Goal: Find specific page/section: Find specific page/section

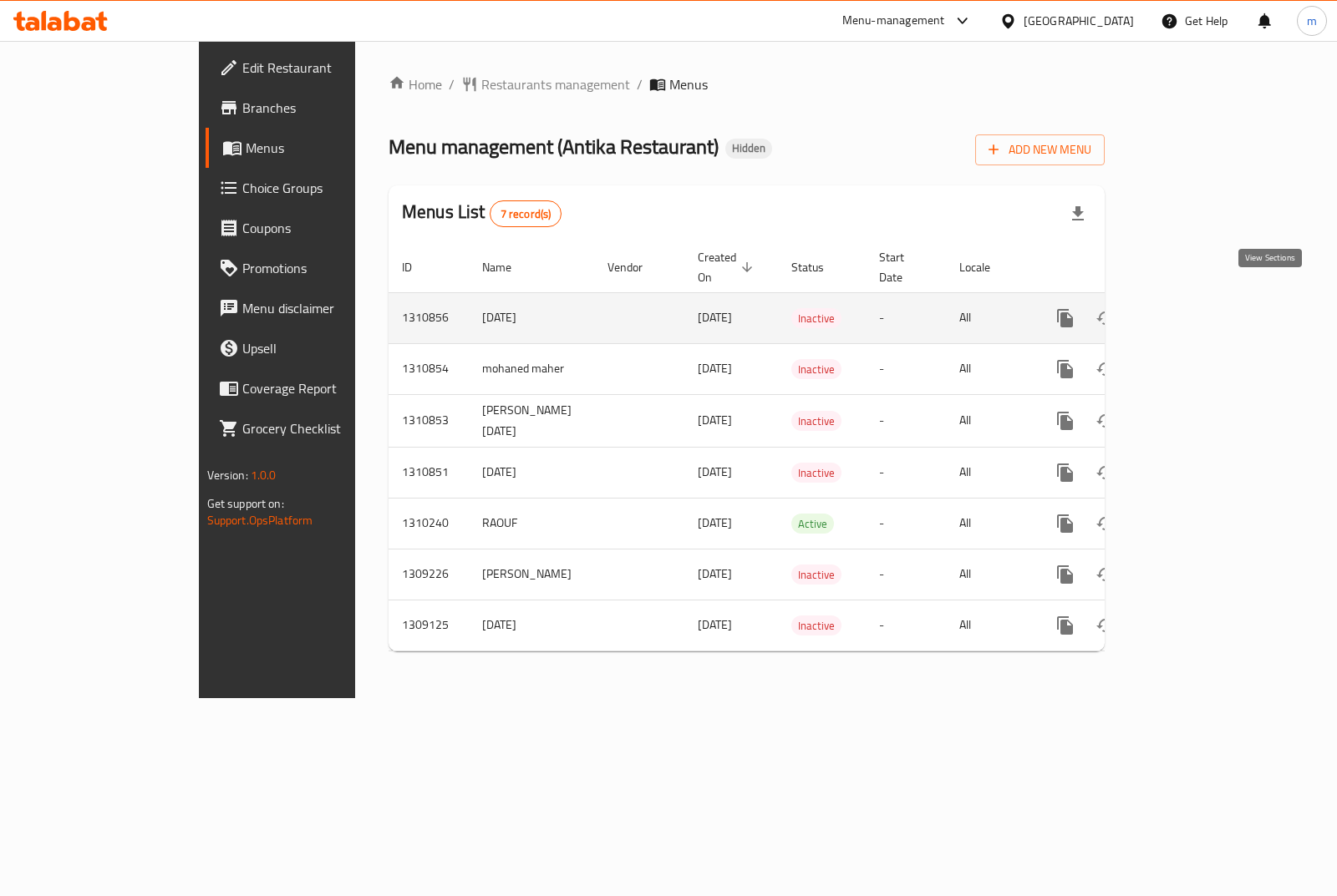
click at [1196, 309] on icon "enhanced table" at bounding box center [1185, 318] width 20 height 20
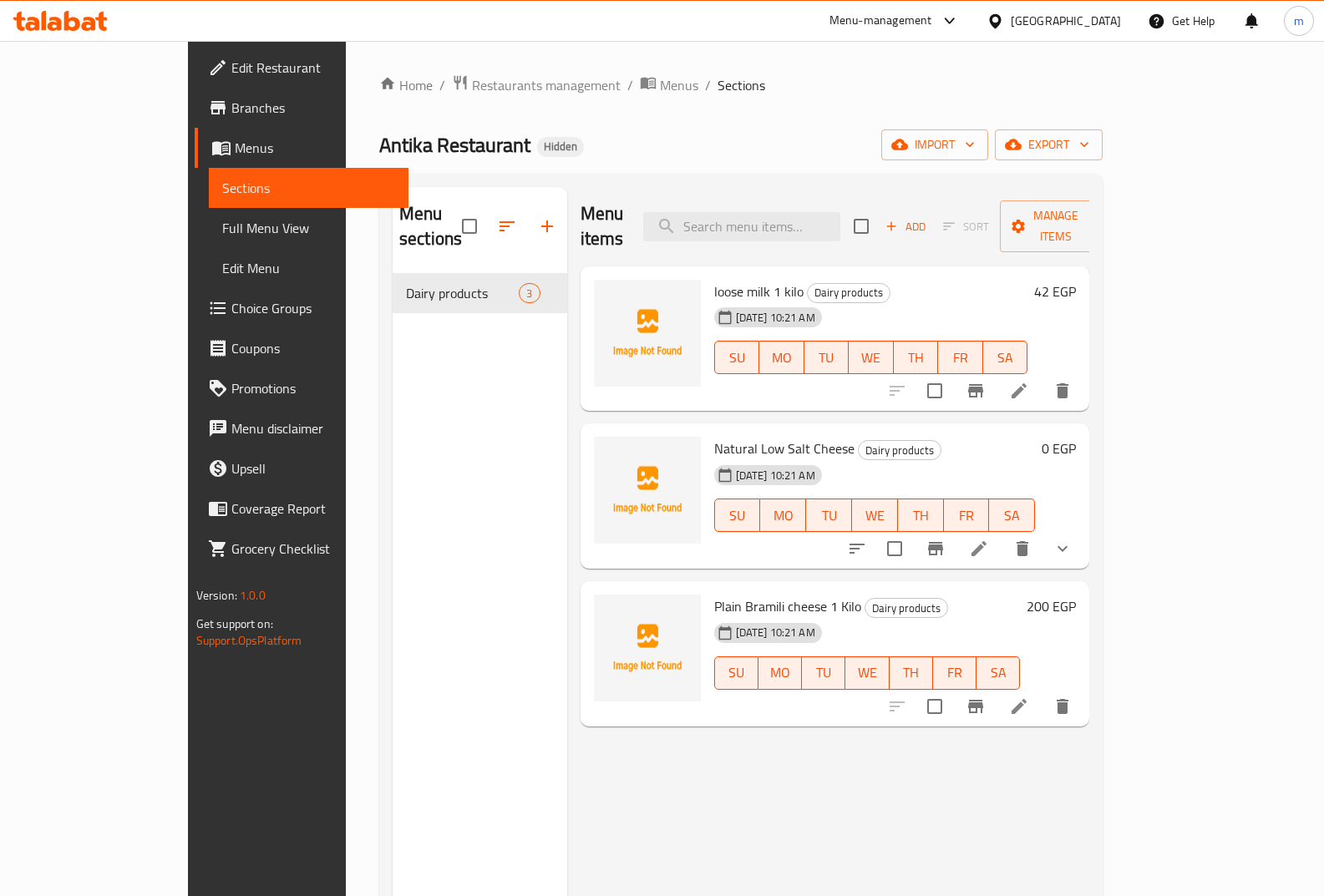
click at [222, 221] on span "Full Menu View" at bounding box center [309, 228] width 174 height 20
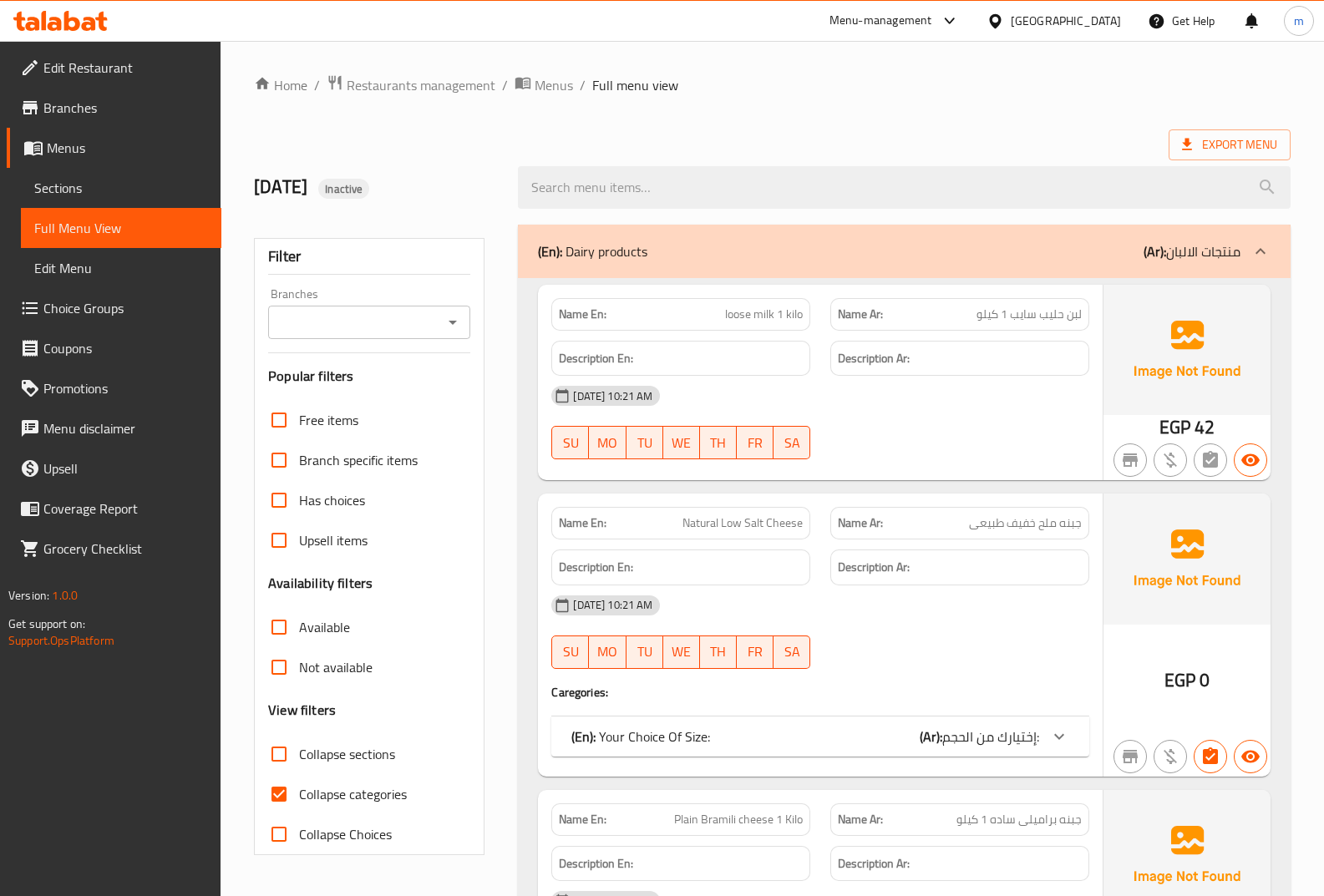
click at [316, 791] on span "Collapse categories" at bounding box center [353, 794] width 108 height 20
click at [299, 791] on input "Collapse categories" at bounding box center [279, 794] width 40 height 40
click at [316, 791] on span "Collapse categories" at bounding box center [353, 794] width 108 height 20
click at [299, 791] on input "Collapse categories" at bounding box center [279, 794] width 40 height 40
drag, startPoint x: 316, startPoint y: 791, endPoint x: 344, endPoint y: 788, distance: 28.2
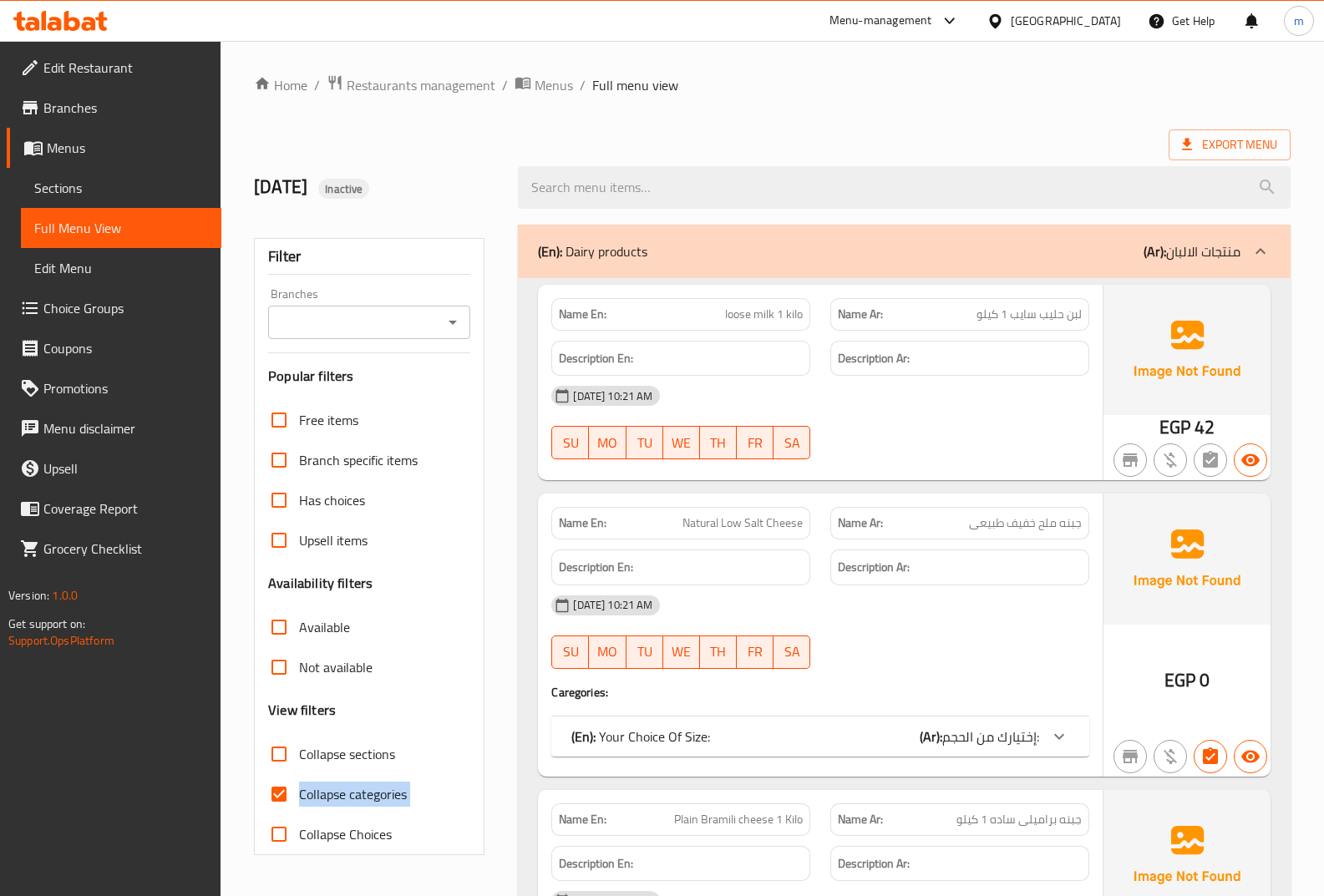
click at [344, 788] on span "Collapse categories" at bounding box center [353, 794] width 108 height 20
click at [299, 788] on input "Collapse categories" at bounding box center [279, 794] width 40 height 40
checkbox input "false"
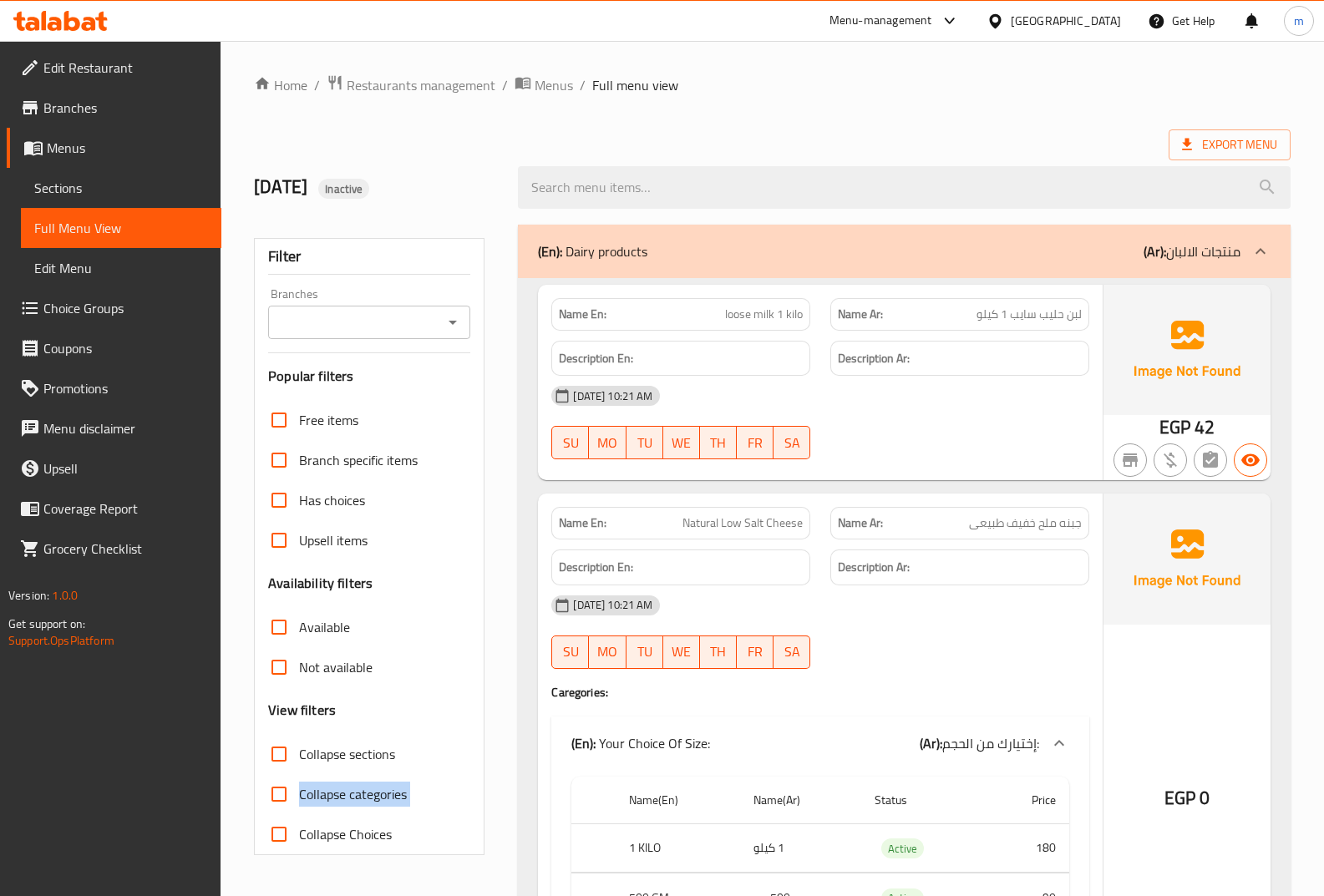
copy div "Collapse categories"
click at [109, 180] on span "Sections" at bounding box center [121, 188] width 174 height 20
